Goal: Information Seeking & Learning: Learn about a topic

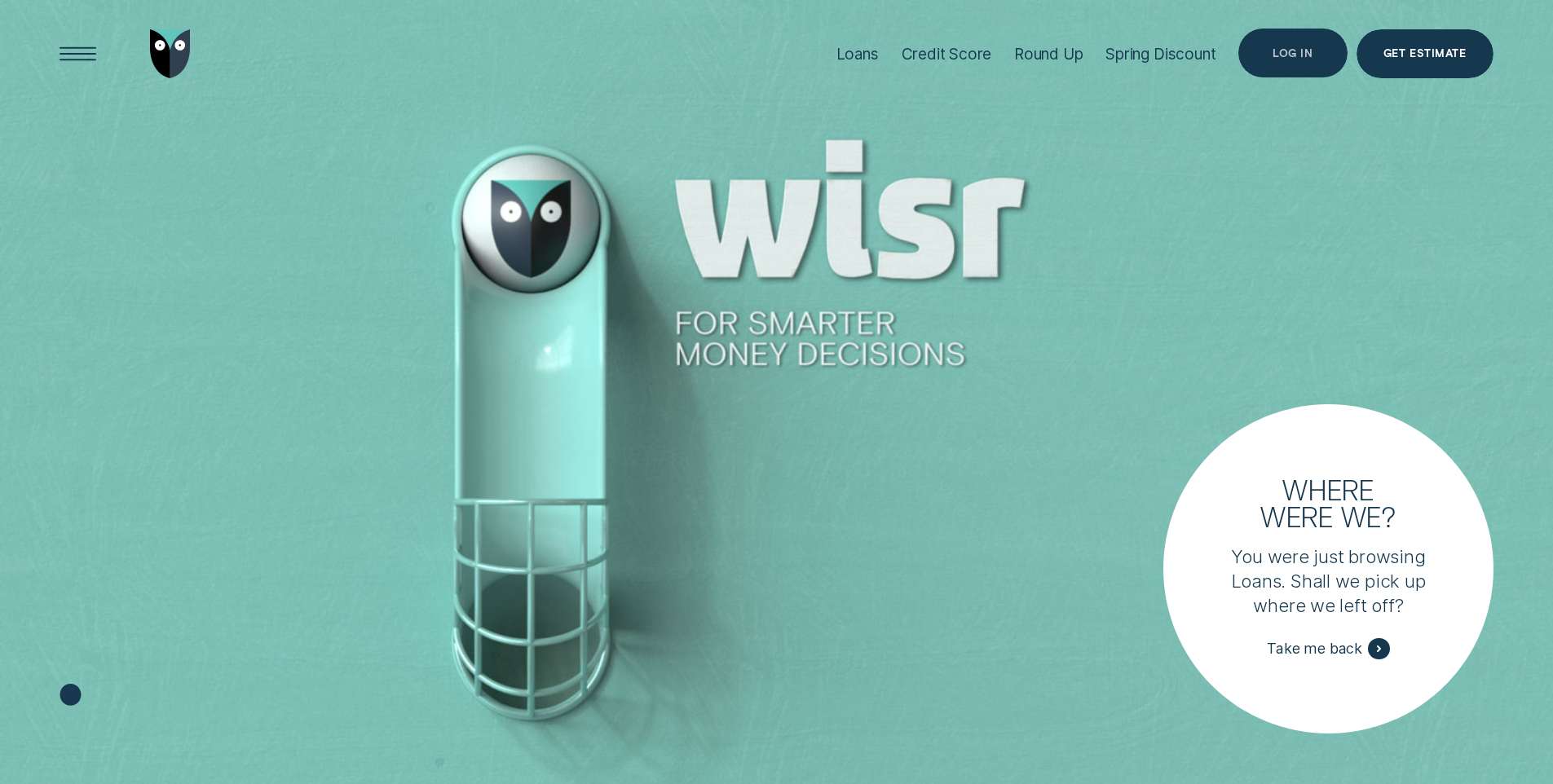
click at [1289, 63] on div "Log in" at bounding box center [1292, 53] width 108 height 49
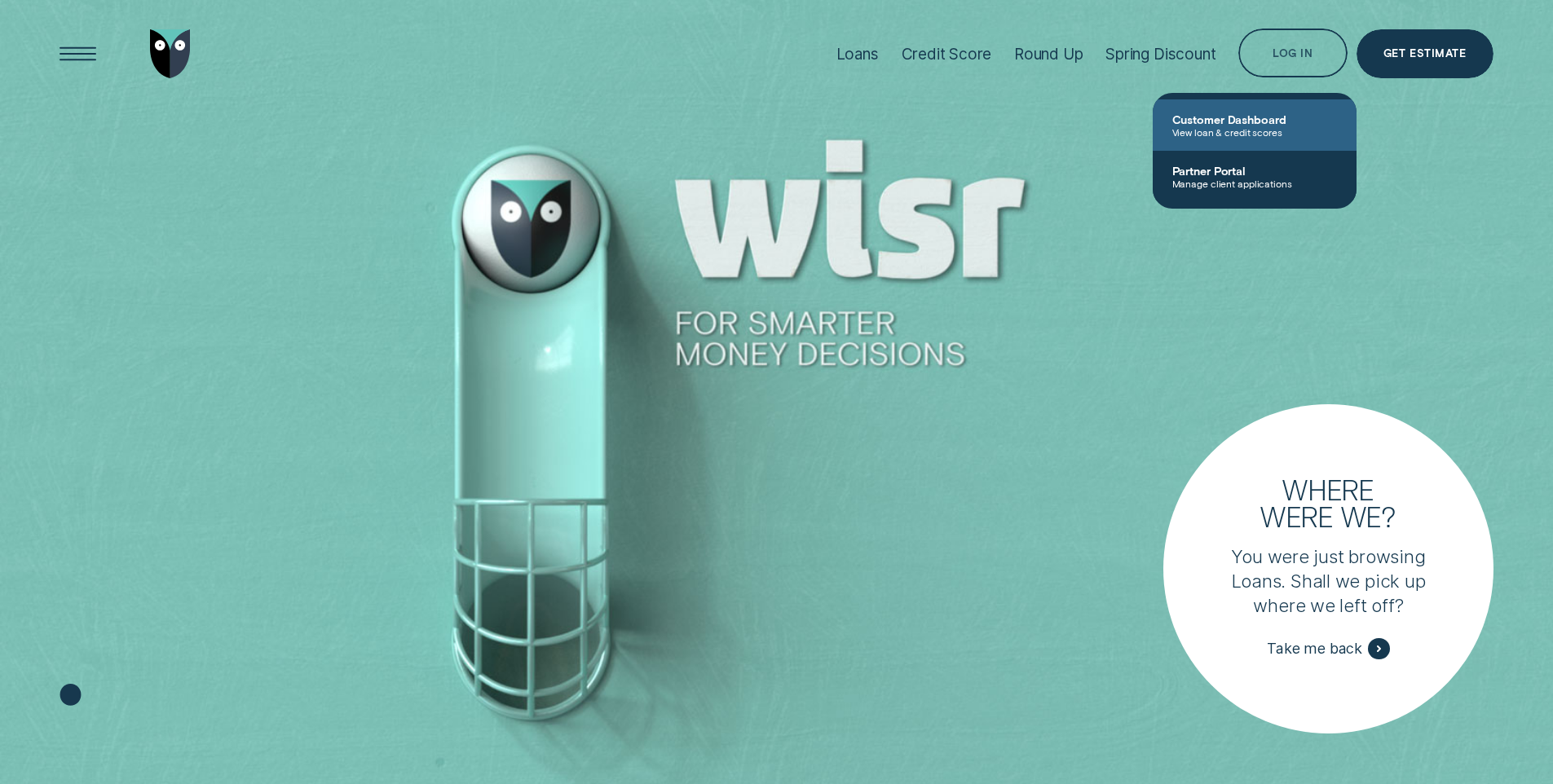
click at [1231, 130] on span "View loan & credit scores" at bounding box center [1254, 132] width 165 height 12
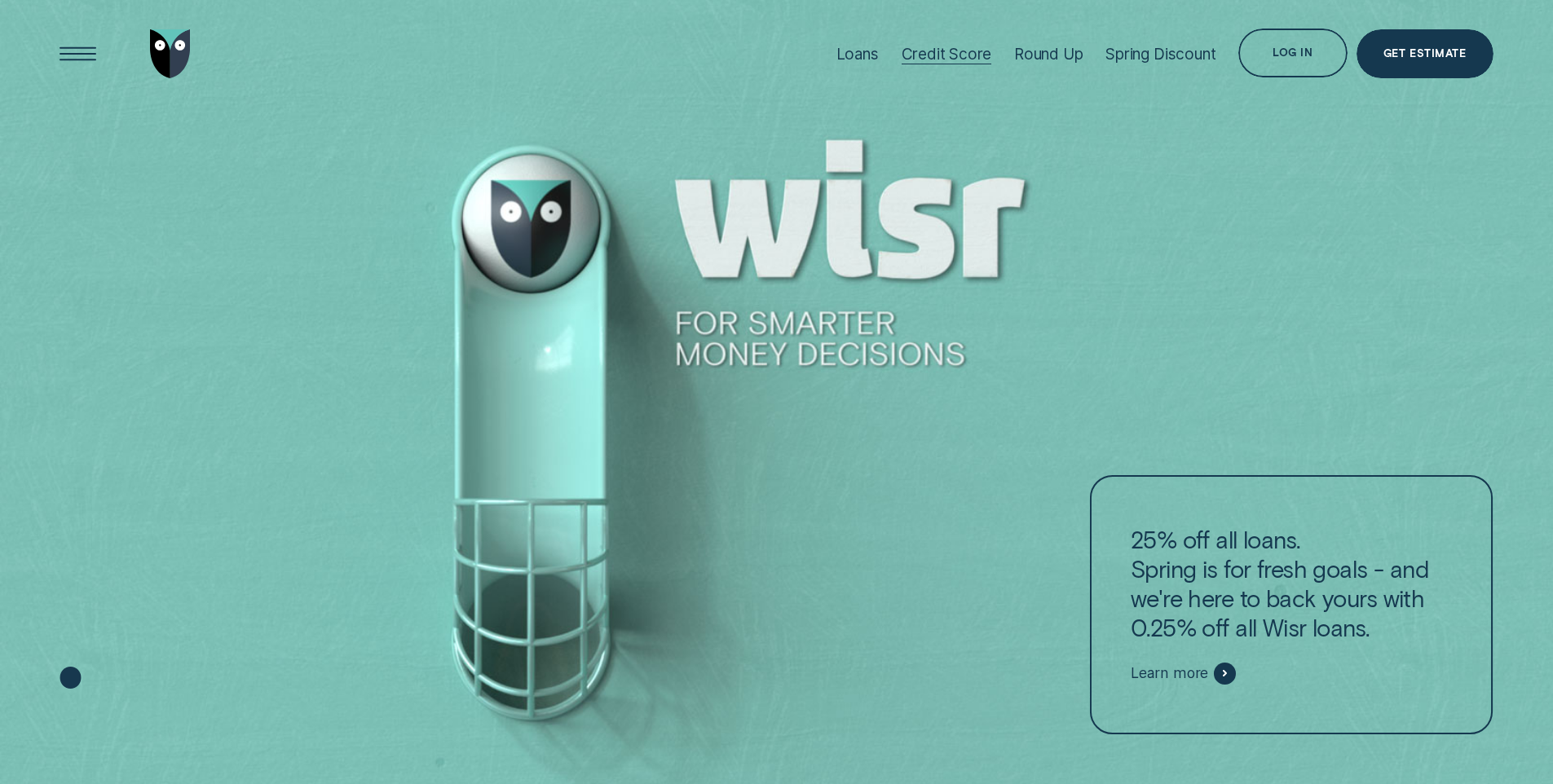
click at [945, 63] on div at bounding box center [947, 63] width 91 height 1
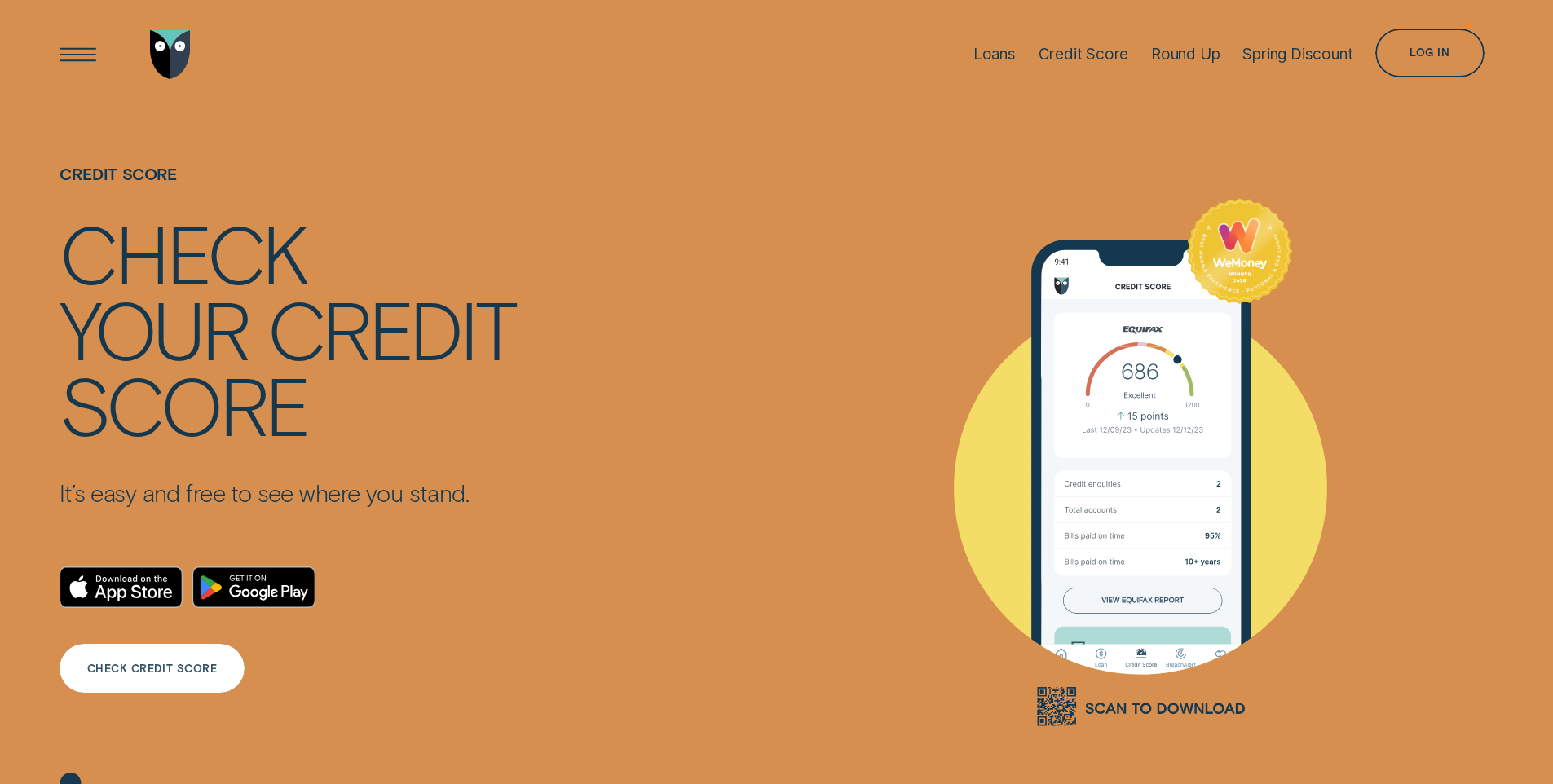
click at [169, 668] on div "CHECK CREDIT SCORE" at bounding box center [153, 669] width 130 height 10
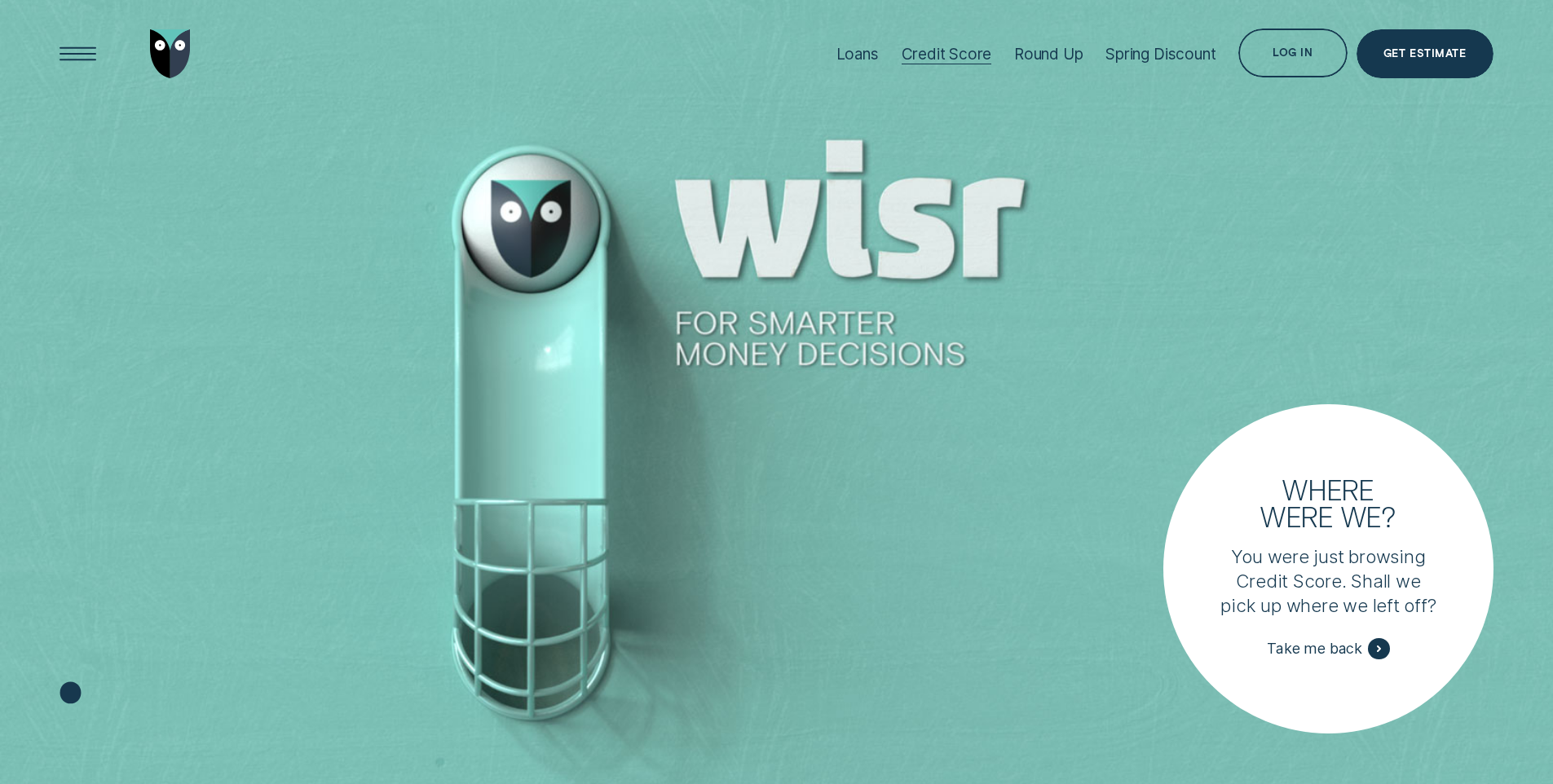
click at [936, 49] on div "Credit Score" at bounding box center [947, 54] width 91 height 19
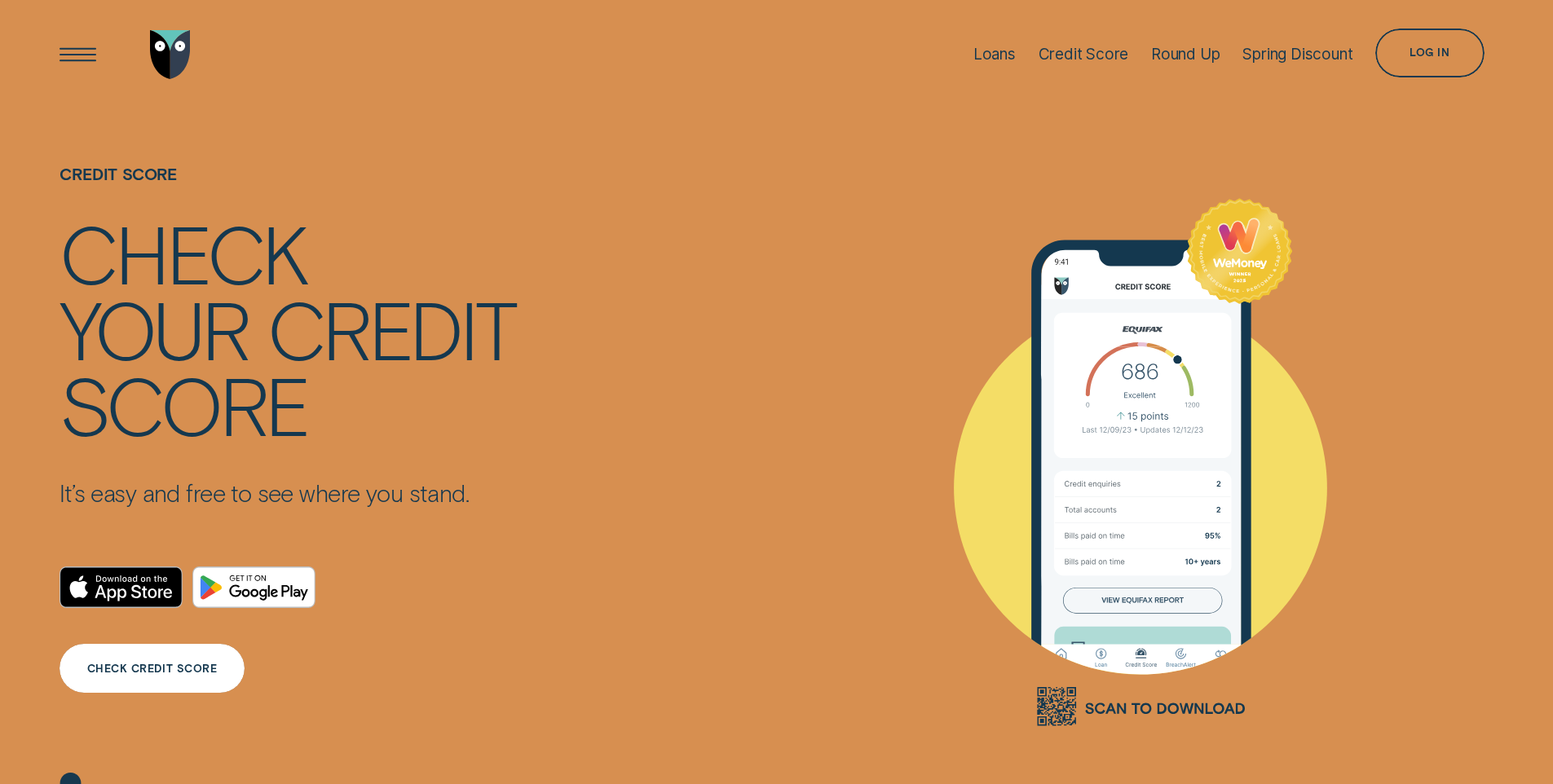
click at [189, 673] on div "CHECK CREDIT SCORE" at bounding box center [153, 669] width 130 height 10
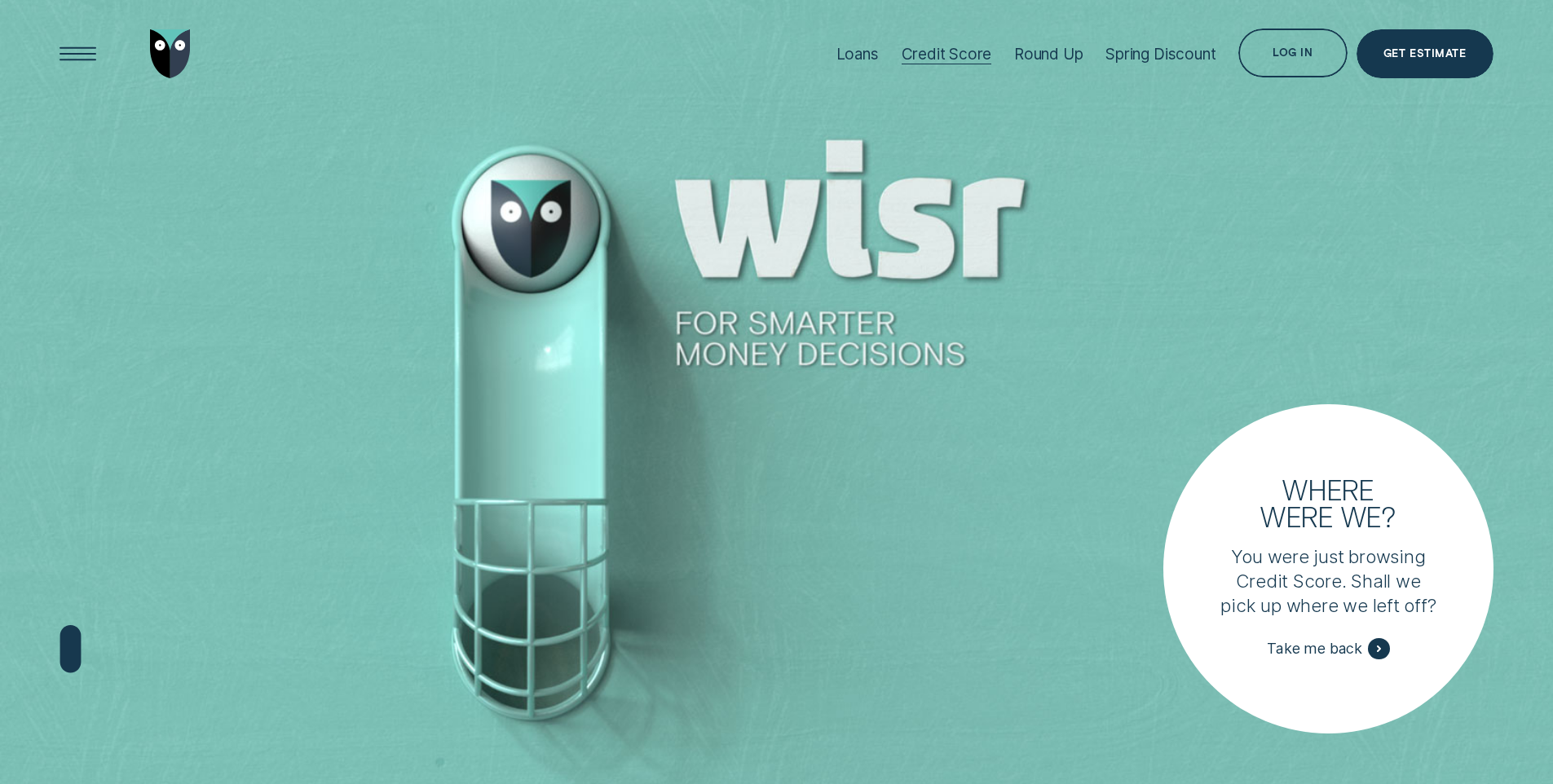
click at [944, 49] on div "Credit Score" at bounding box center [947, 54] width 91 height 19
